Goal: Task Accomplishment & Management: Complete application form

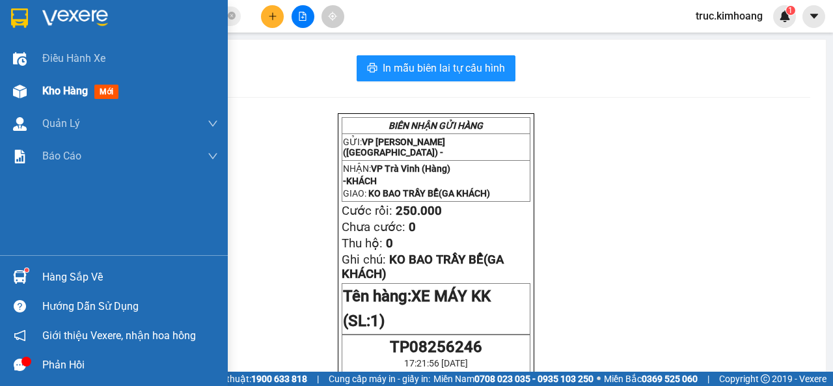
drag, startPoint x: 71, startPoint y: 89, endPoint x: 161, endPoint y: 85, distance: 90.6
click at [72, 89] on span "Kho hàng" at bounding box center [65, 91] width 46 height 12
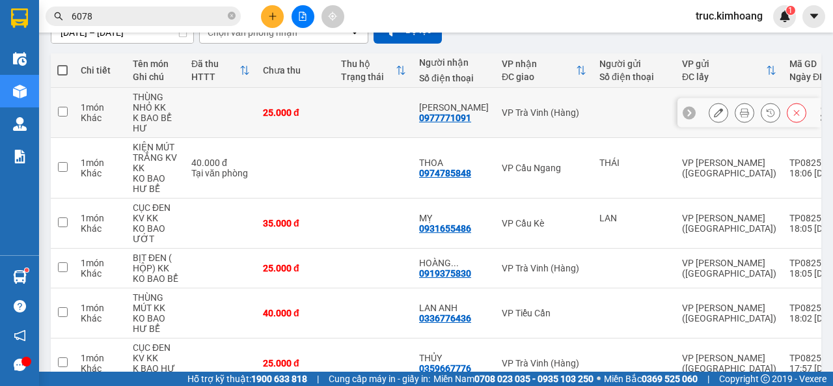
scroll to position [325, 0]
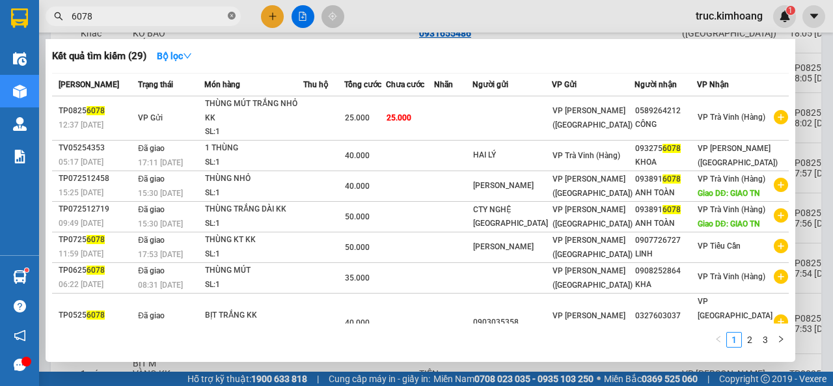
click at [228, 14] on icon "close-circle" at bounding box center [232, 16] width 8 height 8
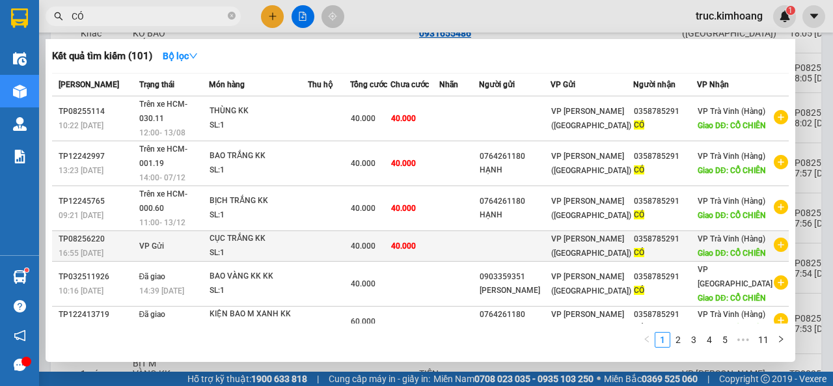
type input "CÓ"
click at [479, 262] on td at bounding box center [459, 246] width 40 height 31
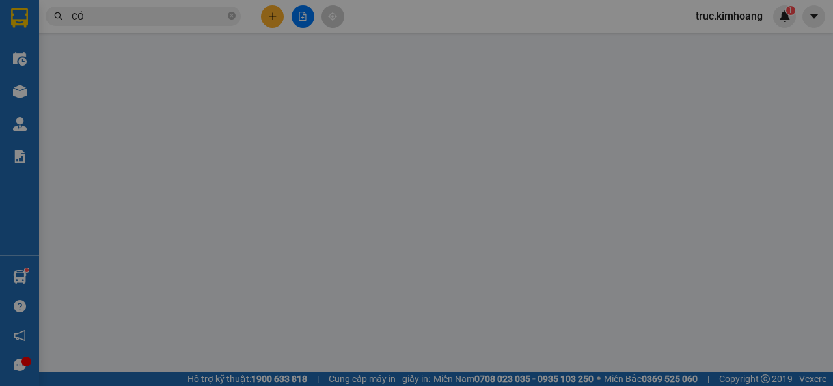
type input "0358785291"
type input "CÓ"
type input "CỔ CHIÊN"
type input "40.000"
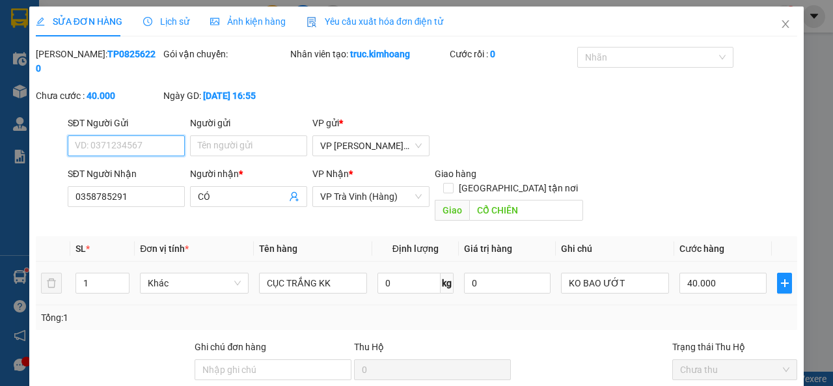
scroll to position [113, 0]
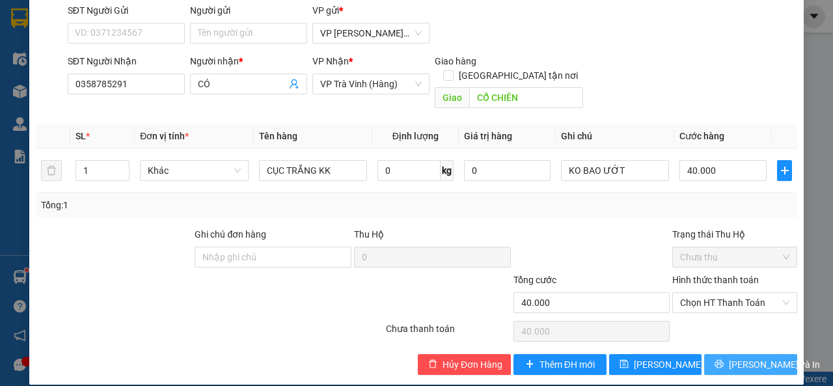
click at [723, 359] on icon "printer" at bounding box center [719, 363] width 9 height 9
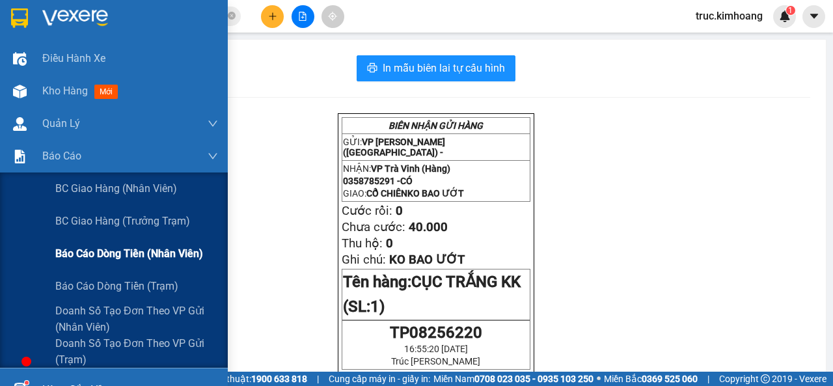
click at [104, 242] on div "Báo cáo dòng tiền (nhân viên)" at bounding box center [136, 254] width 163 height 33
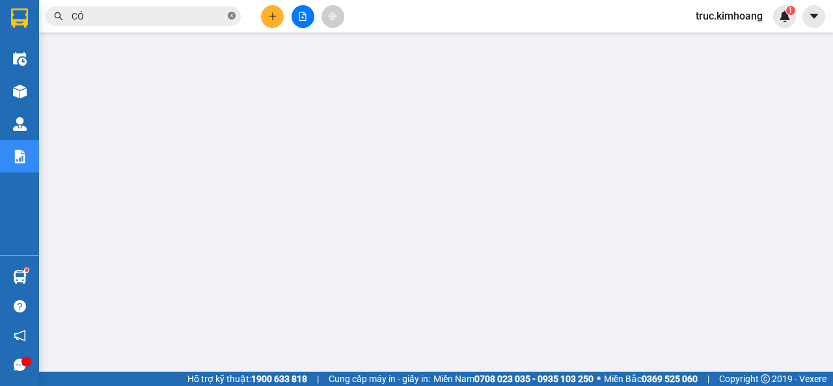
click at [232, 17] on icon "close-circle" at bounding box center [232, 16] width 8 height 8
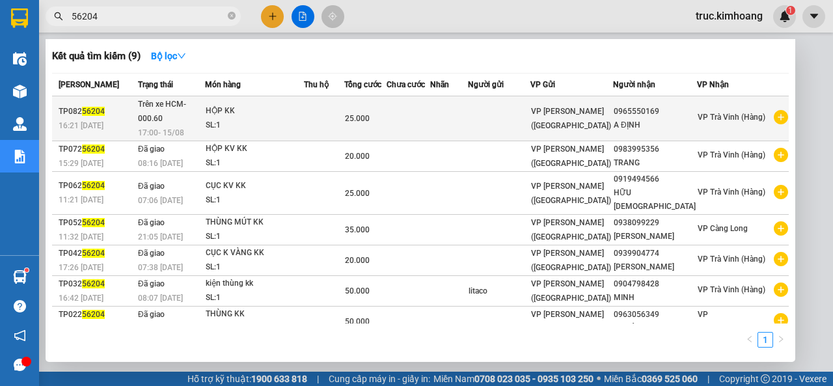
type input "56204"
click at [386, 113] on div "25.000" at bounding box center [365, 118] width 41 height 14
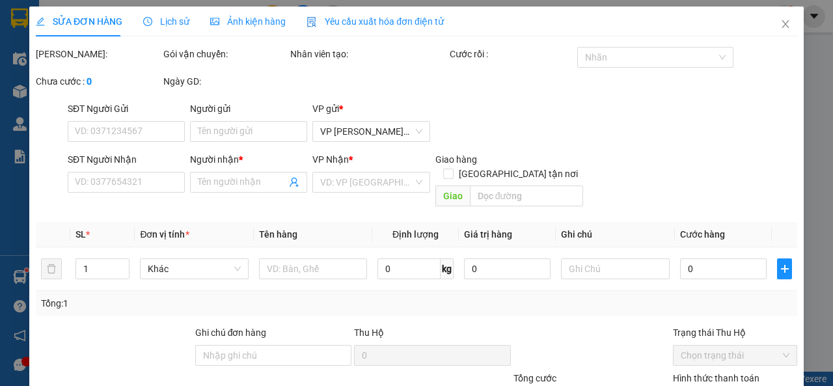
type input "0965550169"
type input "A ĐỊNH"
type input "25.000"
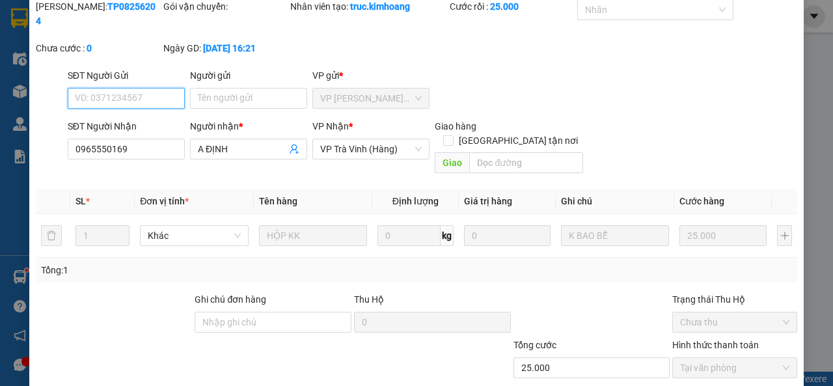
scroll to position [130, 0]
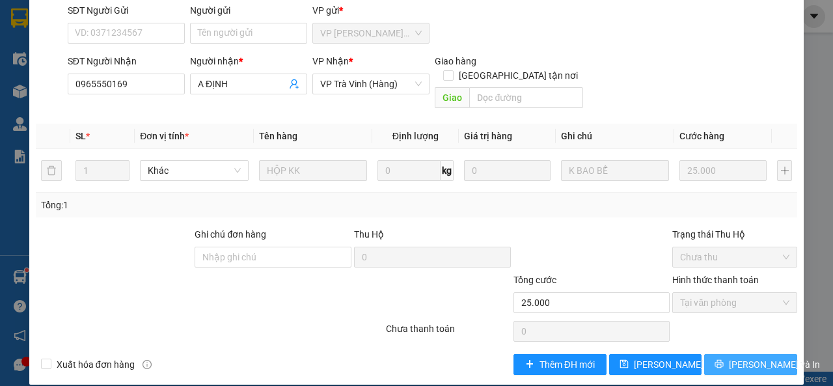
click at [712, 354] on button "[PERSON_NAME] và In" at bounding box center [750, 364] width 93 height 21
